Goal: Navigation & Orientation: Go to known website

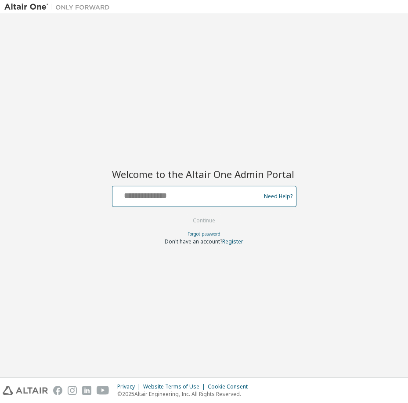
click at [164, 196] on input "text" at bounding box center [188, 194] width 144 height 13
type input "**********"
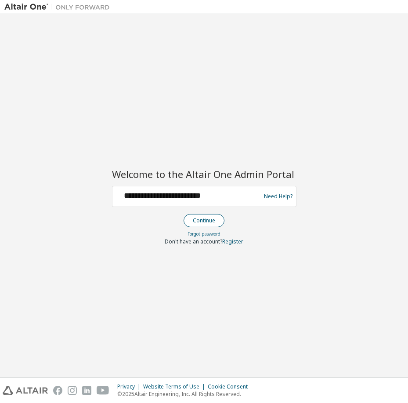
click at [208, 222] on button "Continue" at bounding box center [204, 220] width 41 height 13
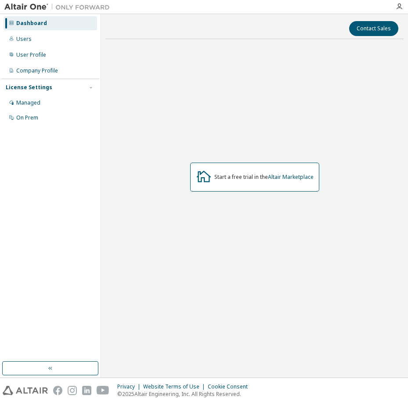
click at [10, 21] on icon at bounding box center [11, 22] width 5 height 5
click at [398, 5] on icon "button" at bounding box center [399, 6] width 7 height 7
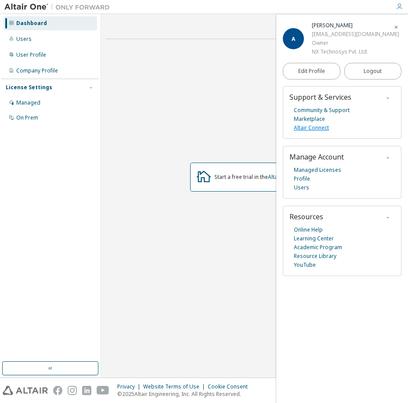
click at [314, 129] on link "Altair Connect" at bounding box center [311, 127] width 35 height 9
click at [372, 72] on span "Logout" at bounding box center [373, 71] width 18 height 9
